Goal: Task Accomplishment & Management: Use online tool/utility

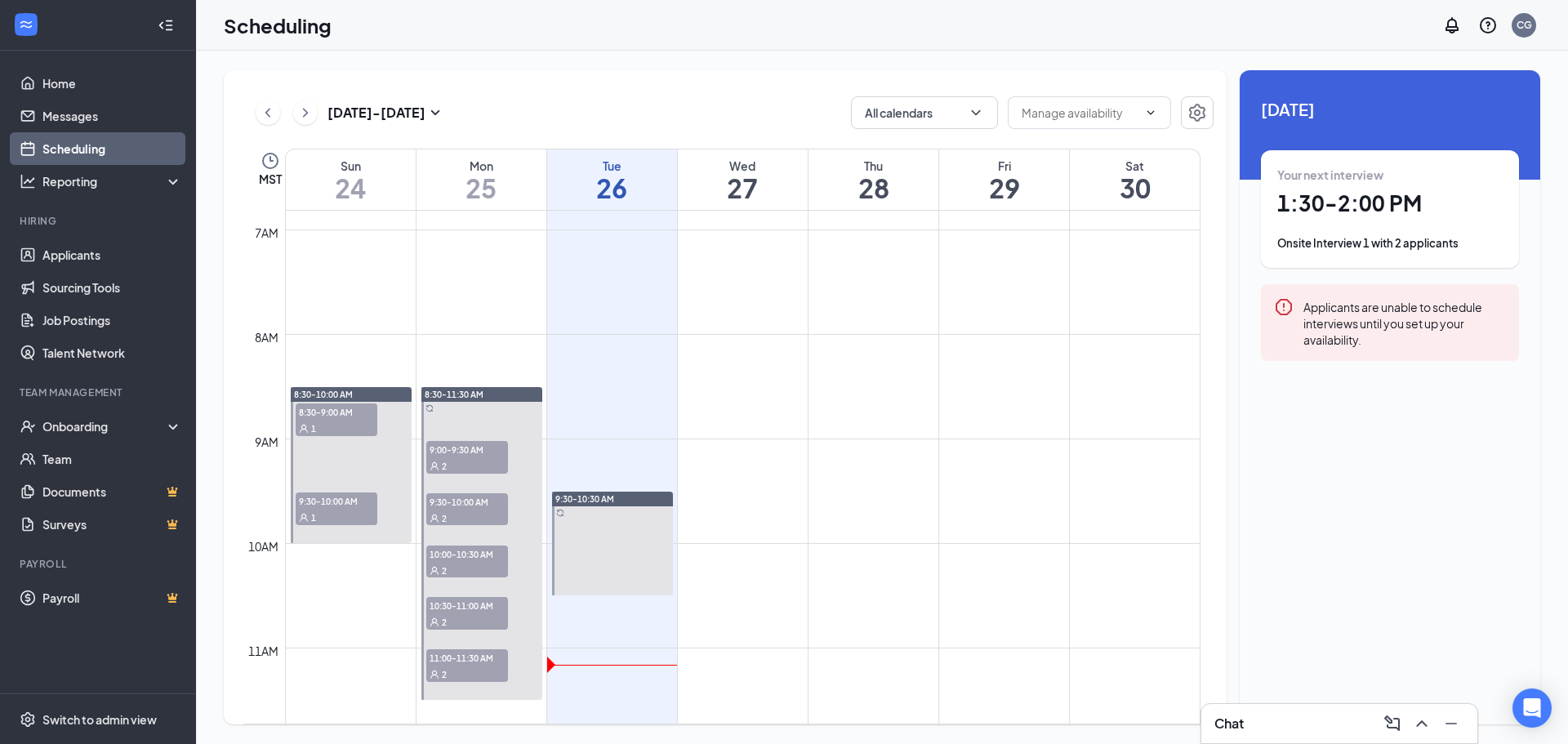
scroll to position [721, 0]
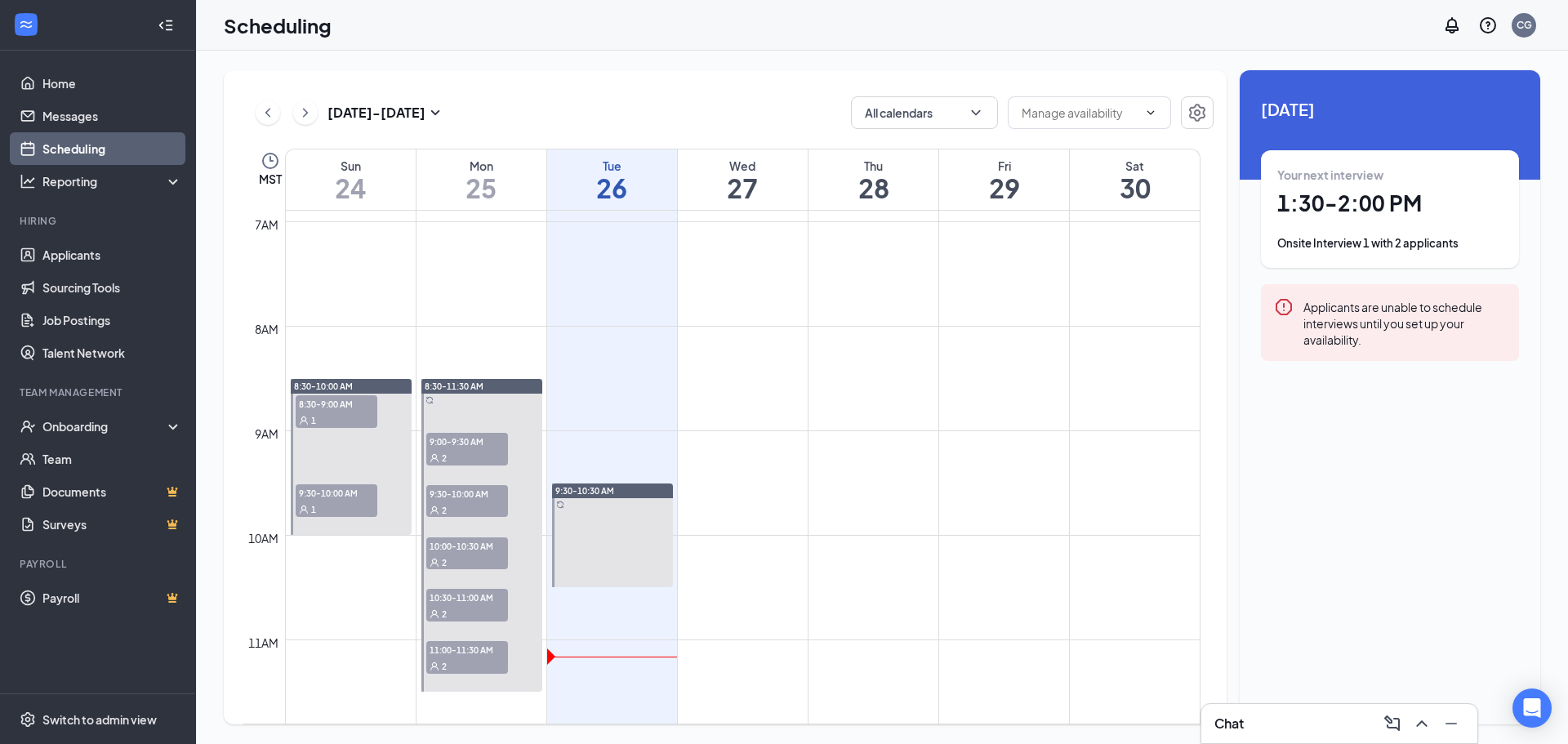
click at [483, 450] on div "2" at bounding box center [467, 457] width 82 height 17
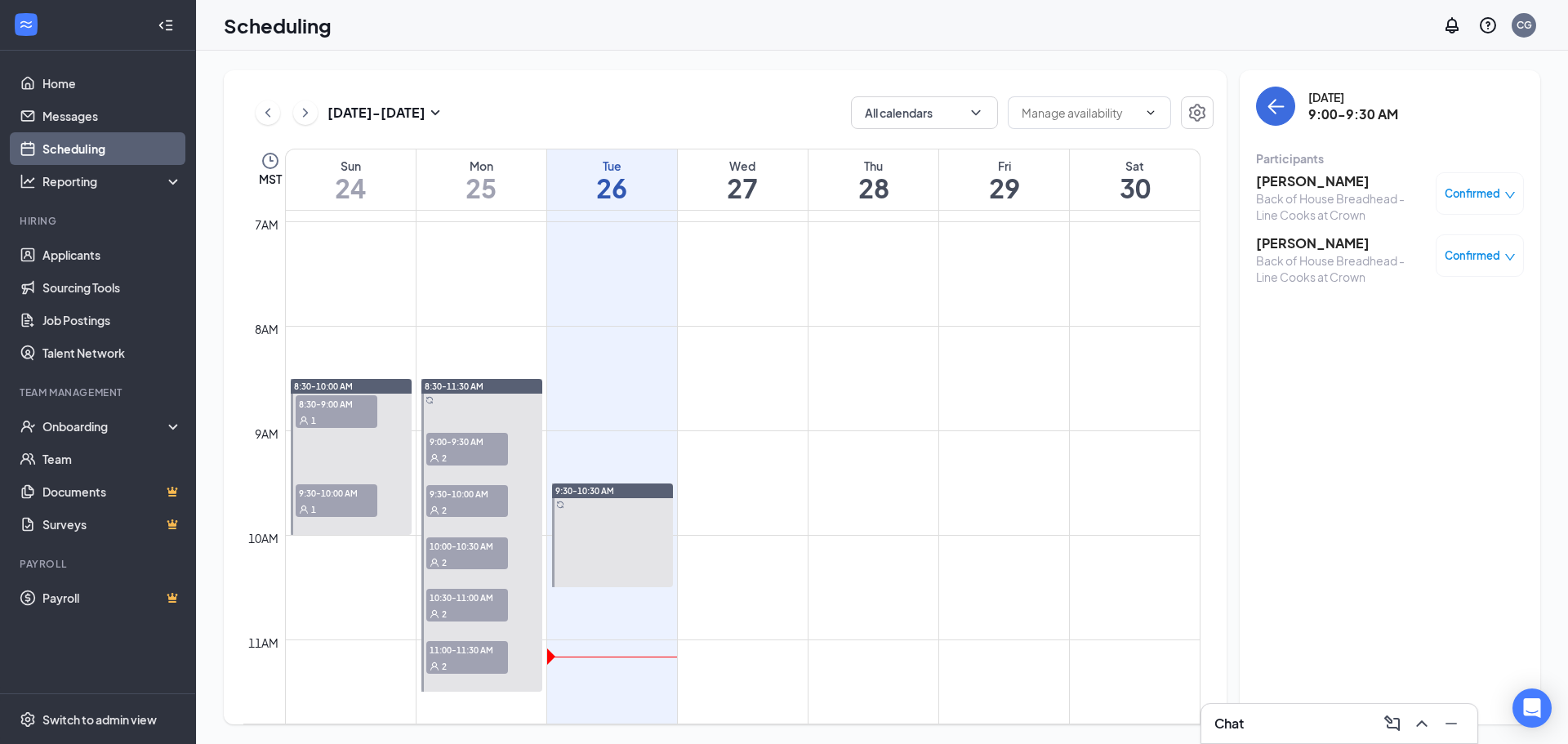
click at [471, 498] on span "9:30-10:00 AM" at bounding box center [467, 494] width 82 height 17
click at [463, 561] on div "2" at bounding box center [467, 561] width 82 height 17
click at [464, 602] on span "10:30-11:00 AM" at bounding box center [467, 597] width 82 height 17
click at [1289, 244] on h3 "[PERSON_NAME]" at bounding box center [1341, 243] width 172 height 18
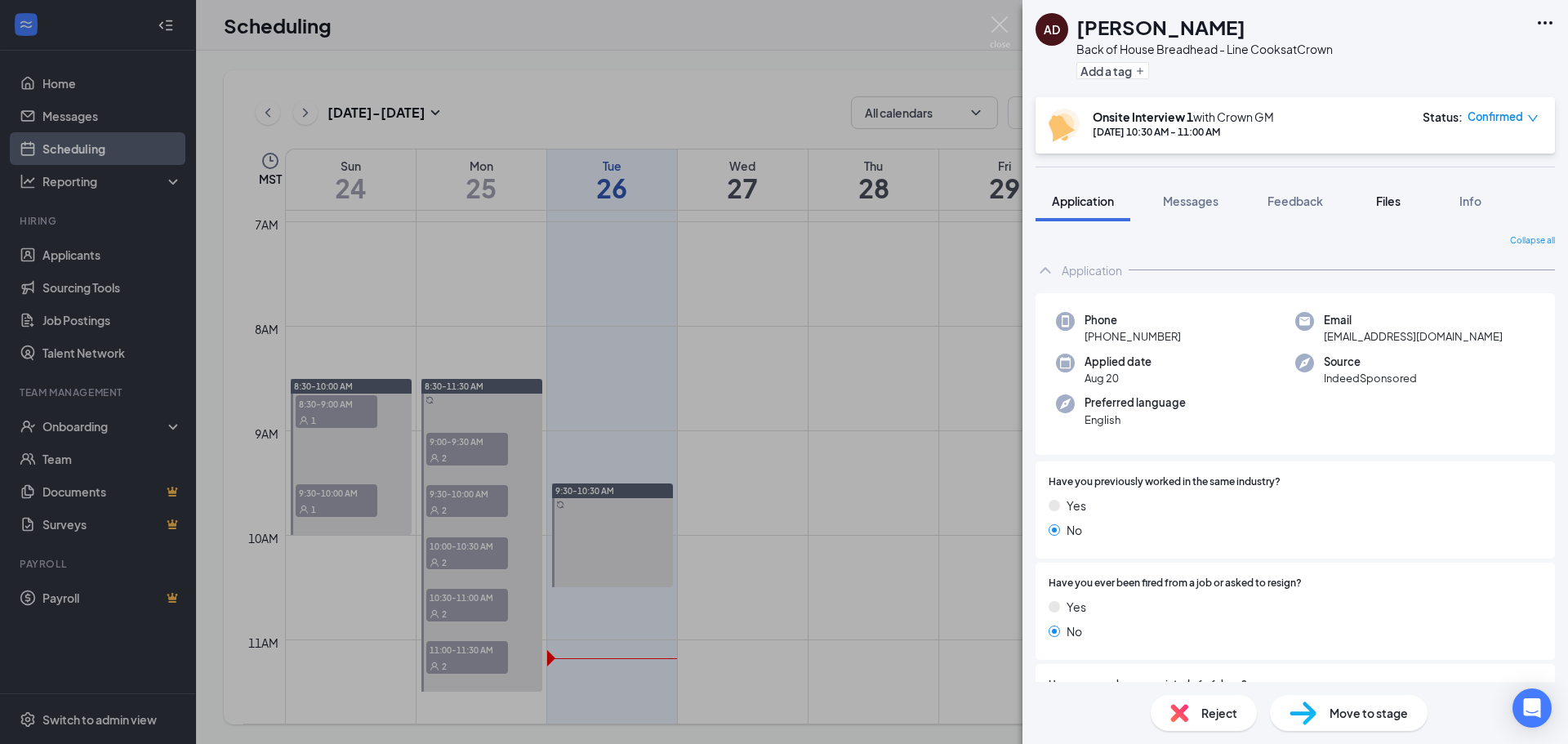
click at [1385, 200] on span "Files" at bounding box center [1388, 201] width 25 height 15
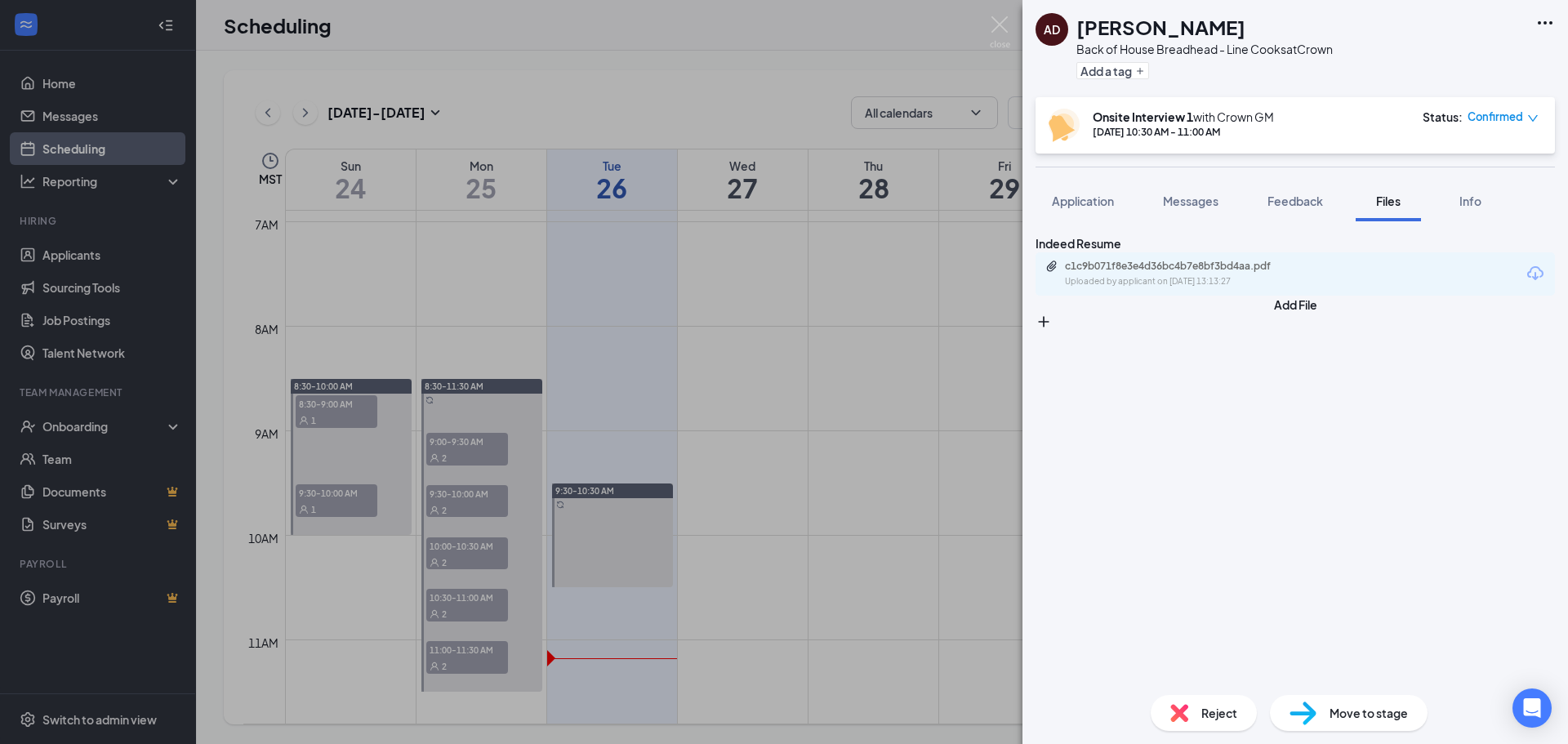
click at [1231, 272] on div "c1c9b071f8e3e4d36bc4b7e8bf3bd4aa.pdf" at bounding box center [1178, 266] width 228 height 13
click at [779, 67] on div "AD [PERSON_NAME] Back of House Breadhead - Line Cooks at Crown Add a tag Onsite…" at bounding box center [784, 372] width 1568 height 744
